Goal: Information Seeking & Learning: Learn about a topic

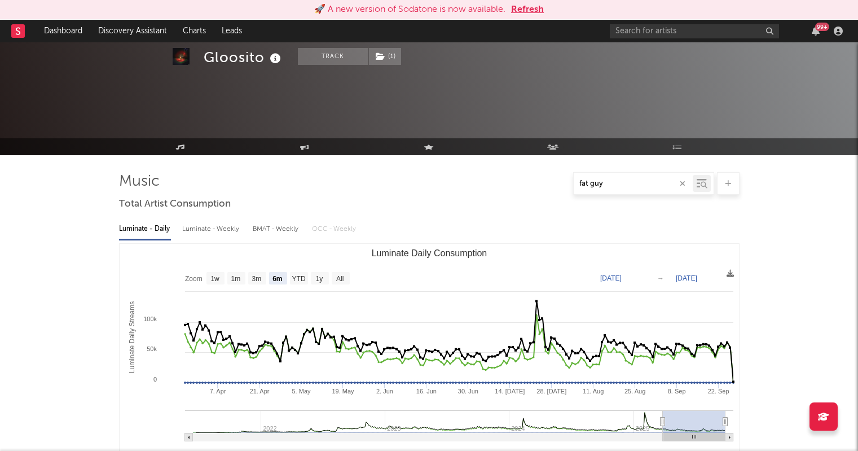
select select "6m"
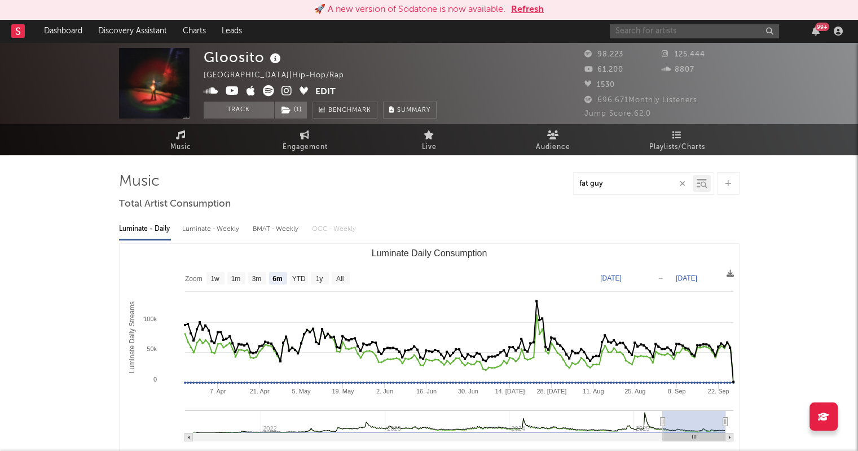
click at [670, 33] on input "text" at bounding box center [694, 31] width 169 height 14
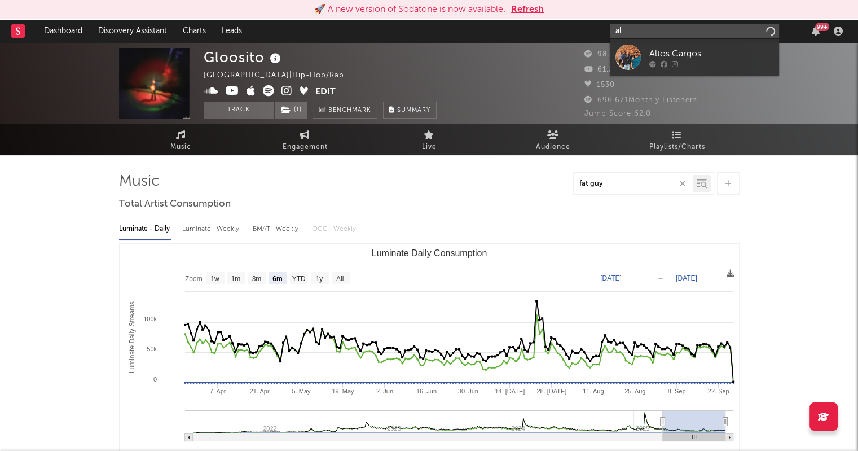
type input "a"
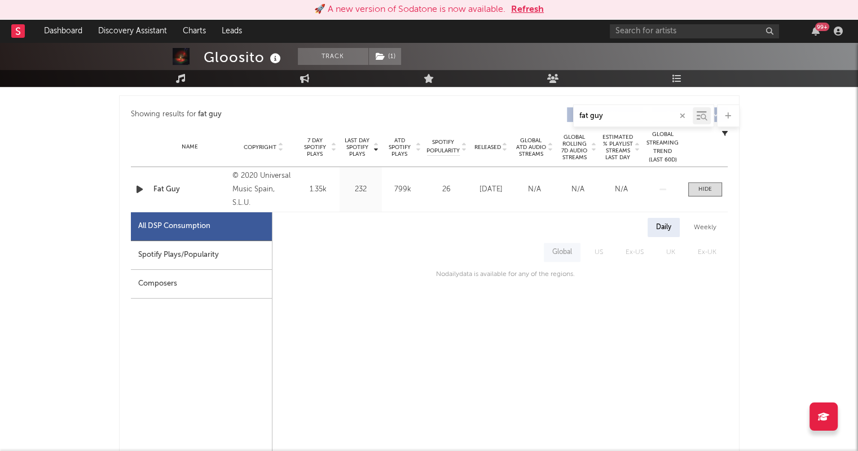
scroll to position [417, 0]
click at [185, 81] on icon at bounding box center [181, 78] width 10 height 9
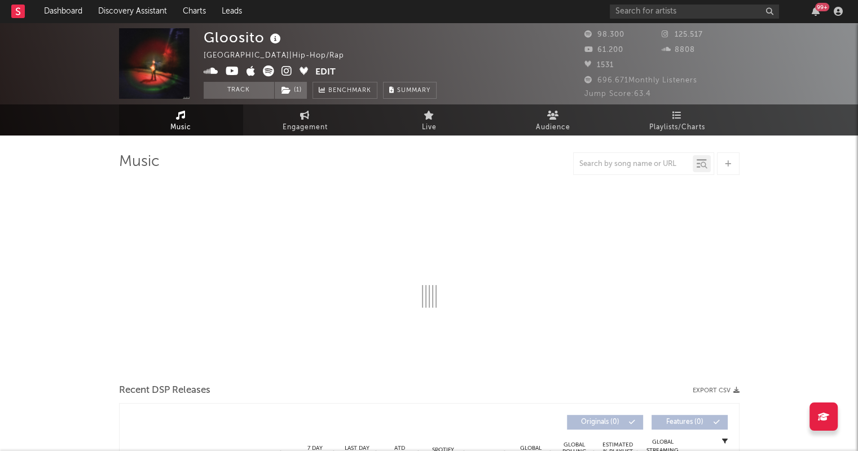
select select "6m"
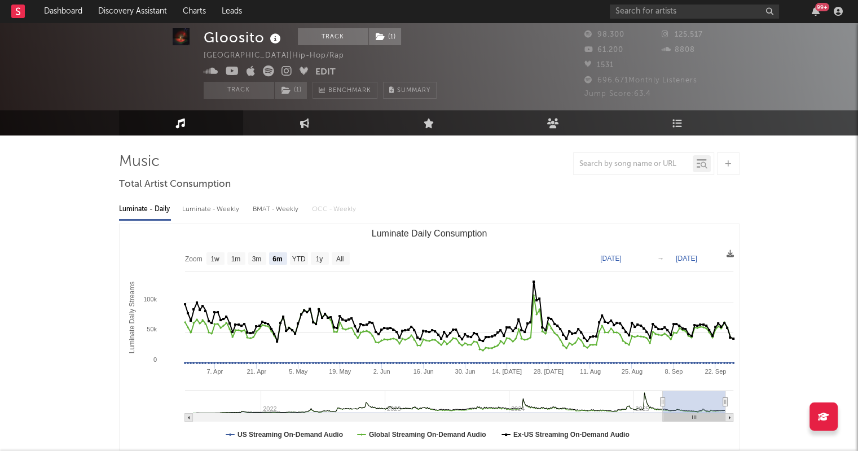
scroll to position [14, 0]
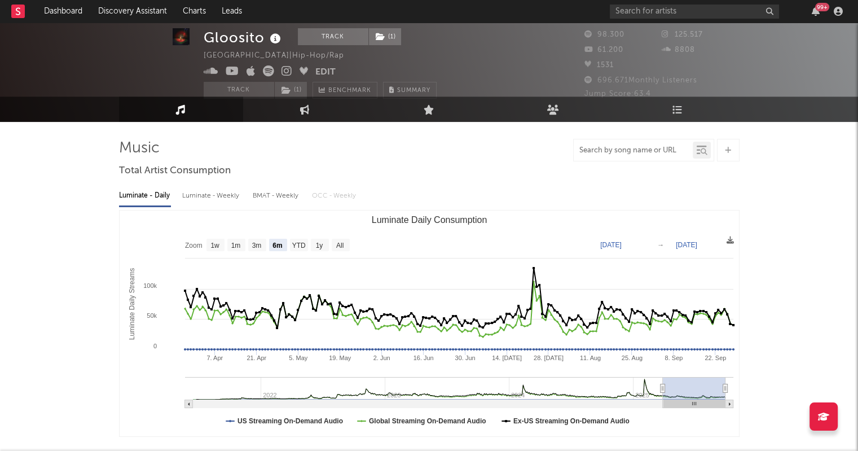
click at [589, 153] on input "text" at bounding box center [633, 150] width 119 height 9
click at [629, 148] on input "alto cargo" at bounding box center [633, 150] width 119 height 9
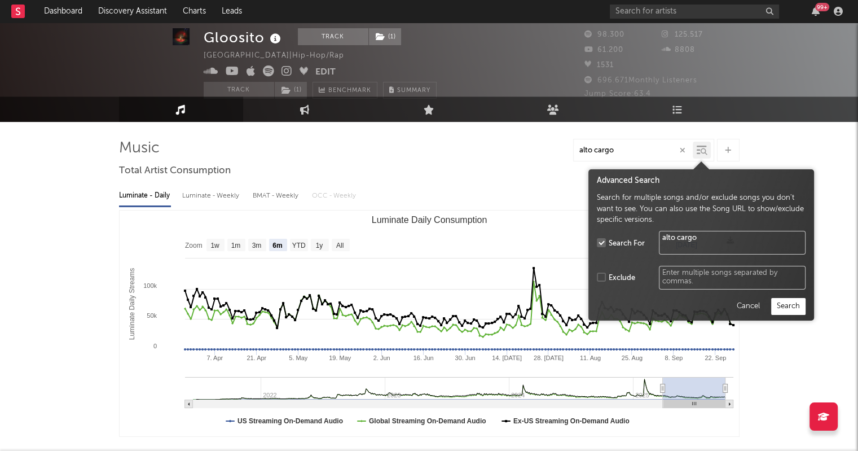
click at [707, 144] on div at bounding box center [702, 150] width 18 height 17
type input "alto cargo"
click at [788, 301] on button "Search" at bounding box center [788, 306] width 34 height 17
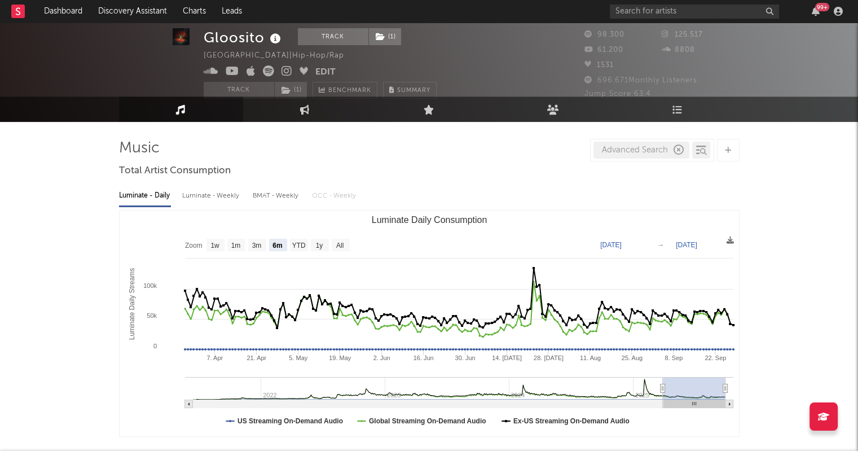
type textarea "alto cargo"
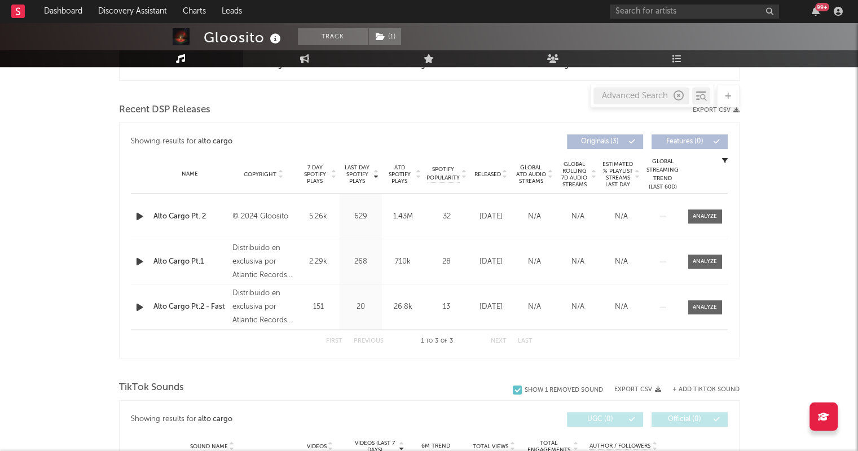
scroll to position [369, 0]
click at [183, 259] on div "Alto Cargo Pt.1" at bounding box center [190, 262] width 74 height 11
click at [709, 263] on div at bounding box center [705, 262] width 24 height 8
